Goal: Find specific page/section: Find specific page/section

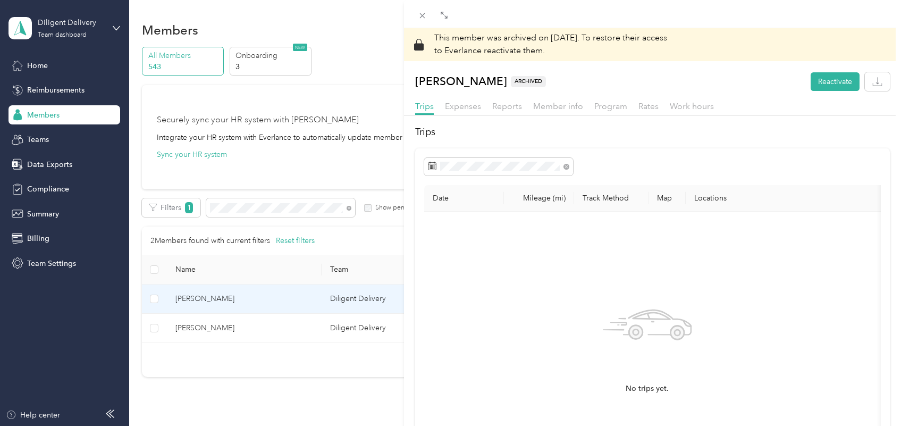
click at [346, 206] on div "This member was archived on [DATE] . To restore their access to Everlance react…" at bounding box center [450, 213] width 901 height 426
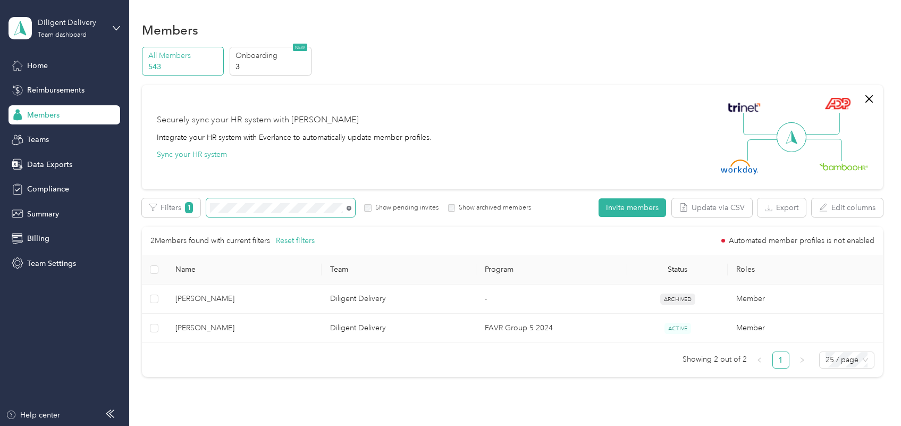
click at [348, 208] on icon at bounding box center [349, 208] width 2 height 2
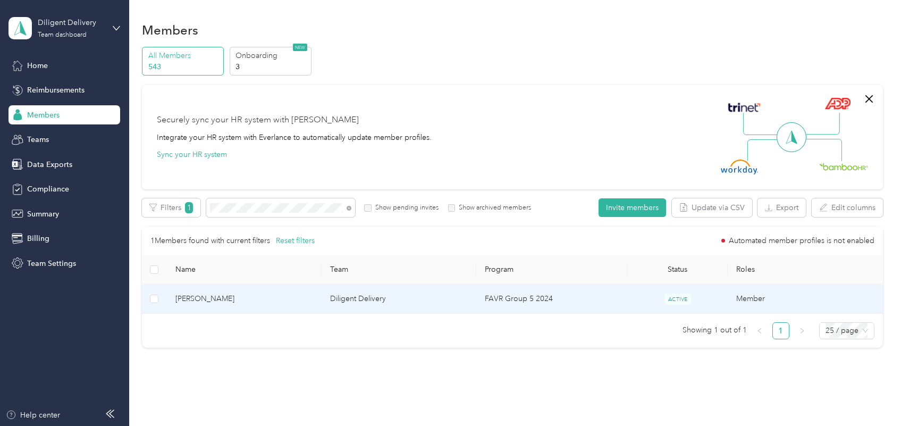
click at [318, 300] on td "[PERSON_NAME]" at bounding box center [244, 298] width 155 height 29
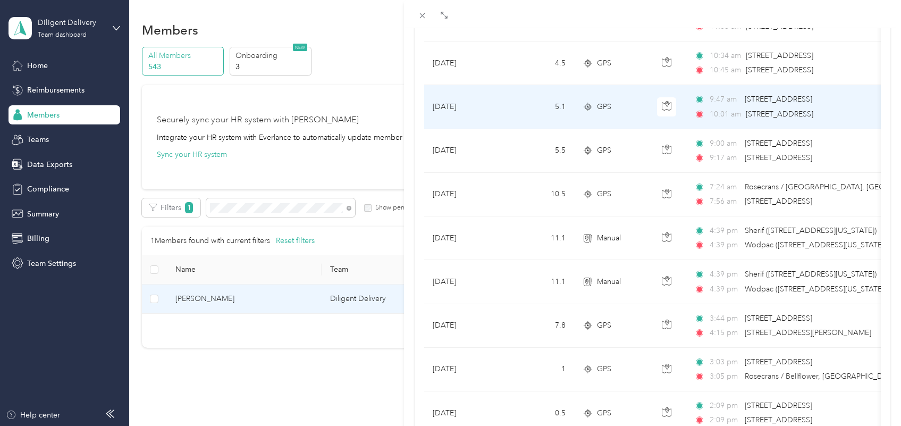
scroll to position [332, 0]
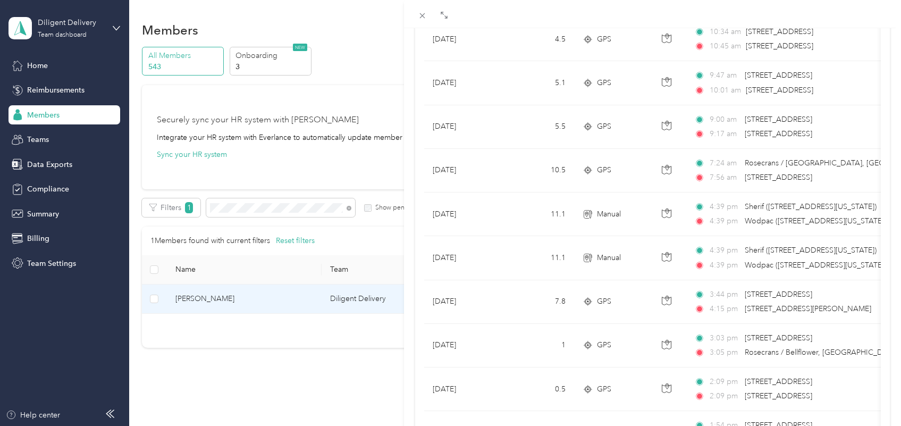
click at [348, 208] on div "[PERSON_NAME] Archive Trips Expenses Reports Member info Program Rates Work hou…" at bounding box center [450, 213] width 901 height 426
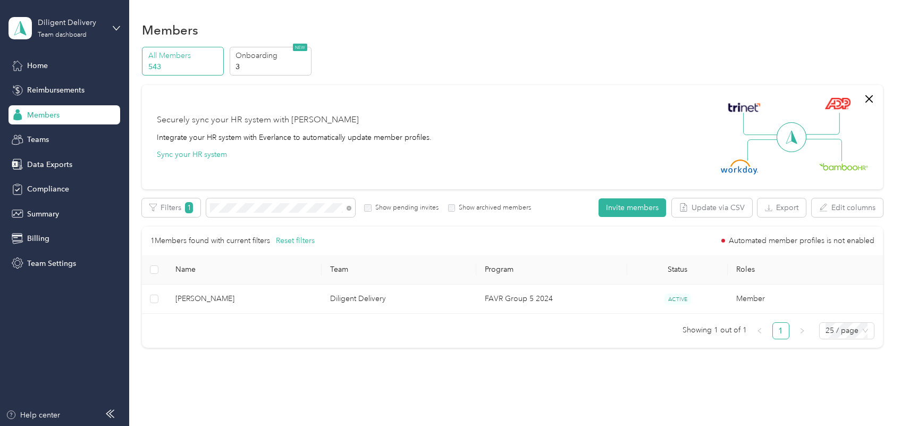
scroll to position [115, 0]
click at [348, 208] on icon at bounding box center [349, 208] width 5 height 5
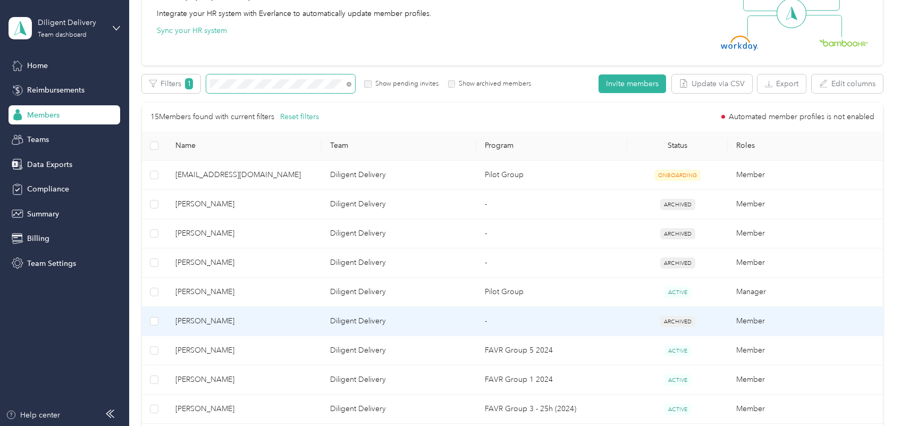
scroll to position [199, 0]
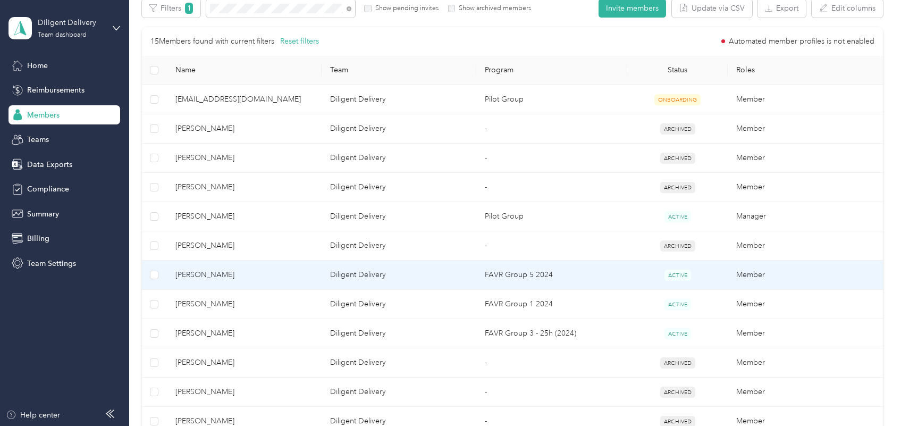
click at [246, 282] on td "[PERSON_NAME]" at bounding box center [244, 274] width 155 height 29
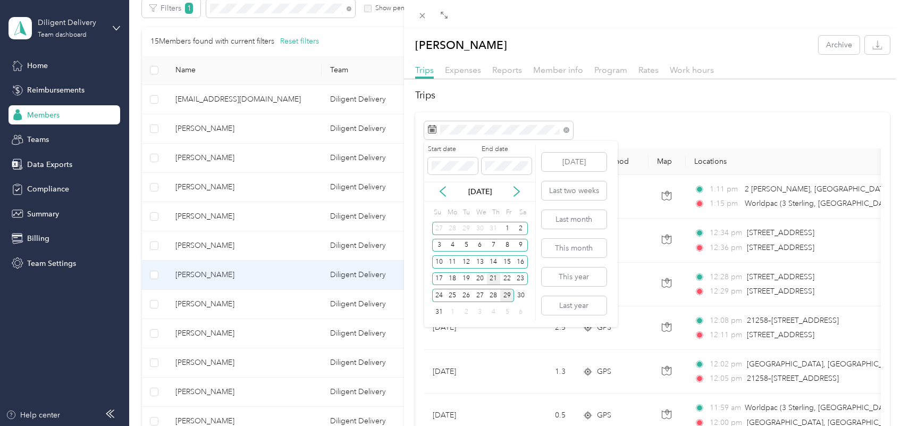
click at [494, 276] on div "21" at bounding box center [494, 278] width 14 height 13
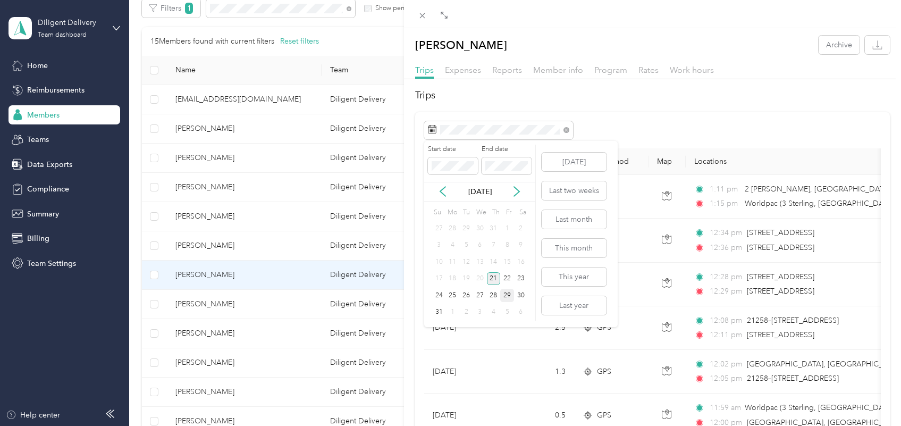
click at [494, 276] on div "21" at bounding box center [494, 278] width 14 height 13
